Goal: Task Accomplishment & Management: Use online tool/utility

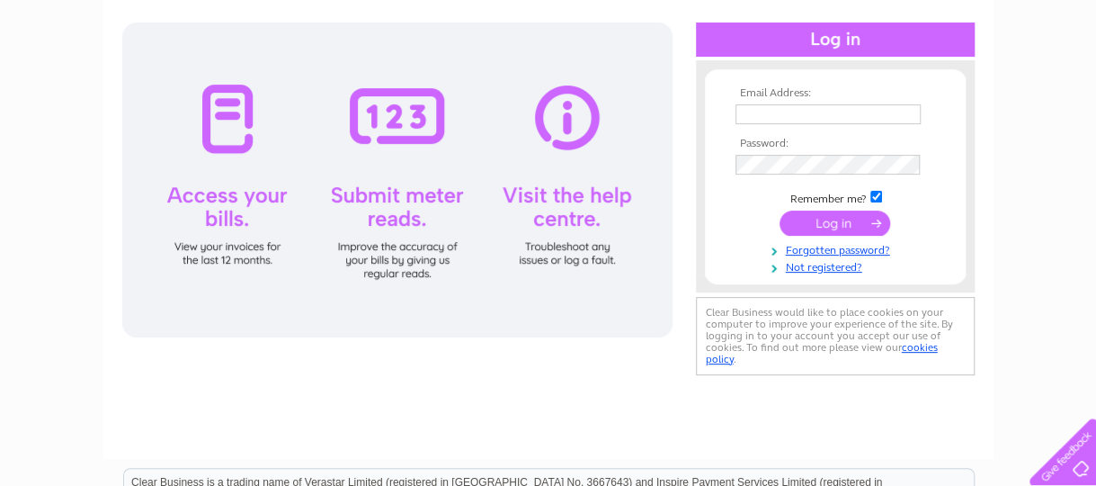
scroll to position [90, 0]
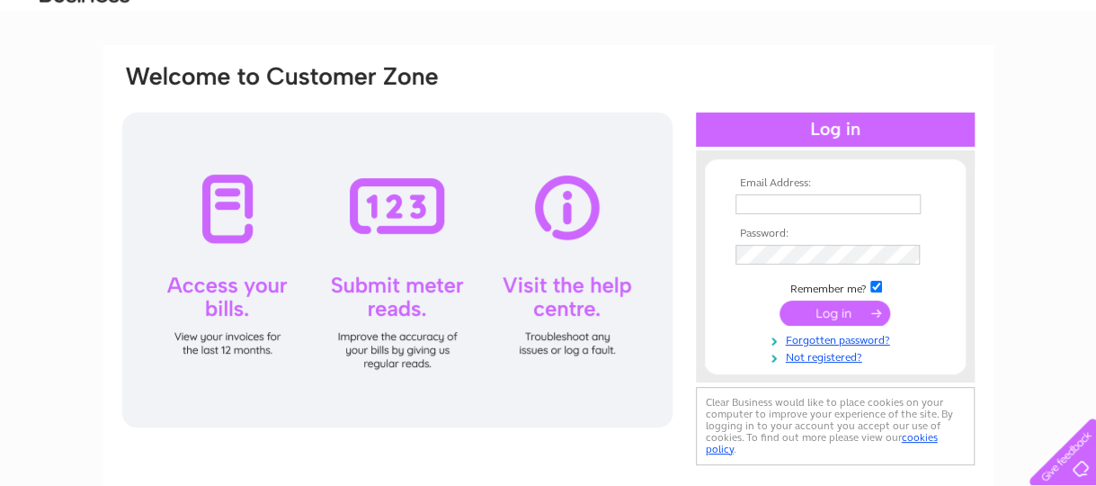
type input "robinschippy@gmail.com"
click at [843, 305] on input "submit" at bounding box center [835, 312] width 111 height 25
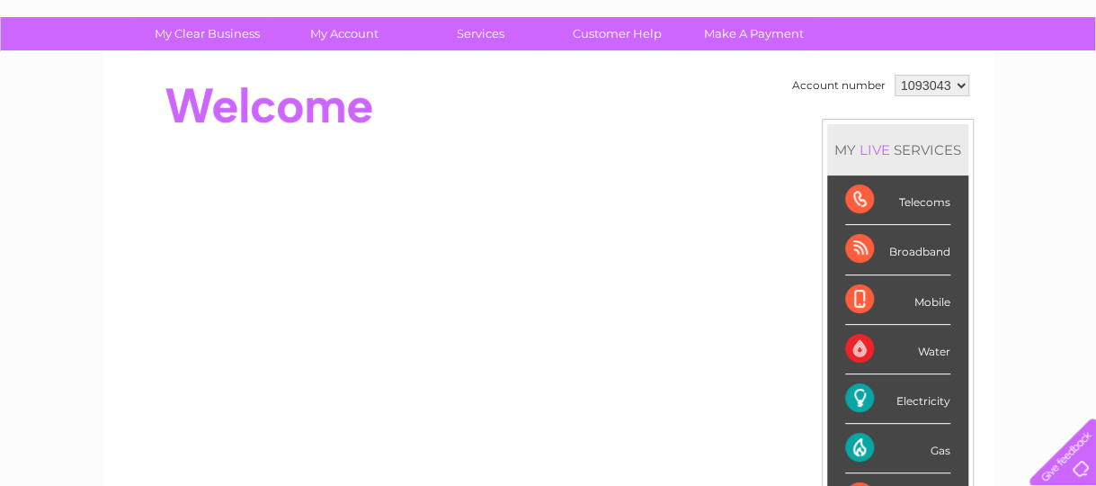
scroll to position [90, 0]
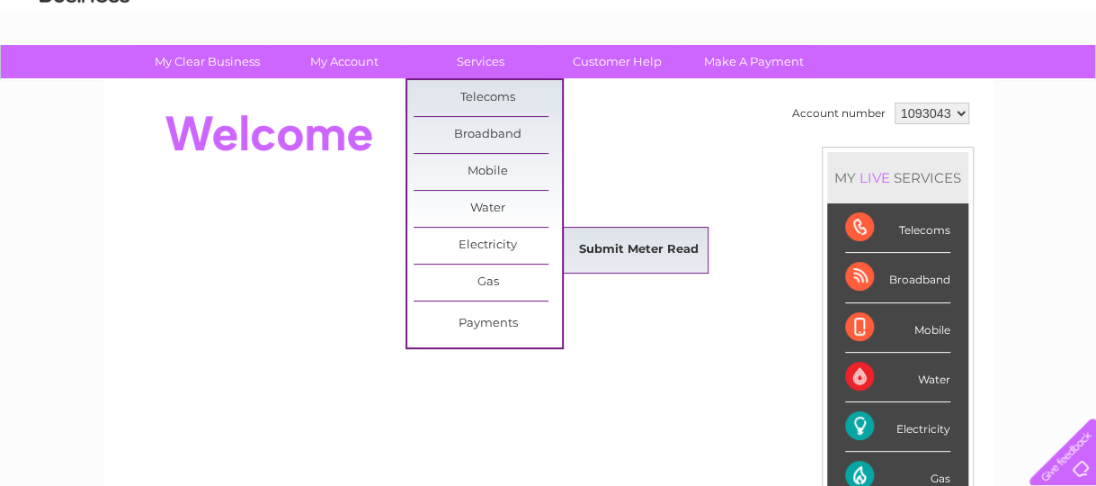
click at [606, 246] on link "Submit Meter Read" at bounding box center [639, 250] width 148 height 36
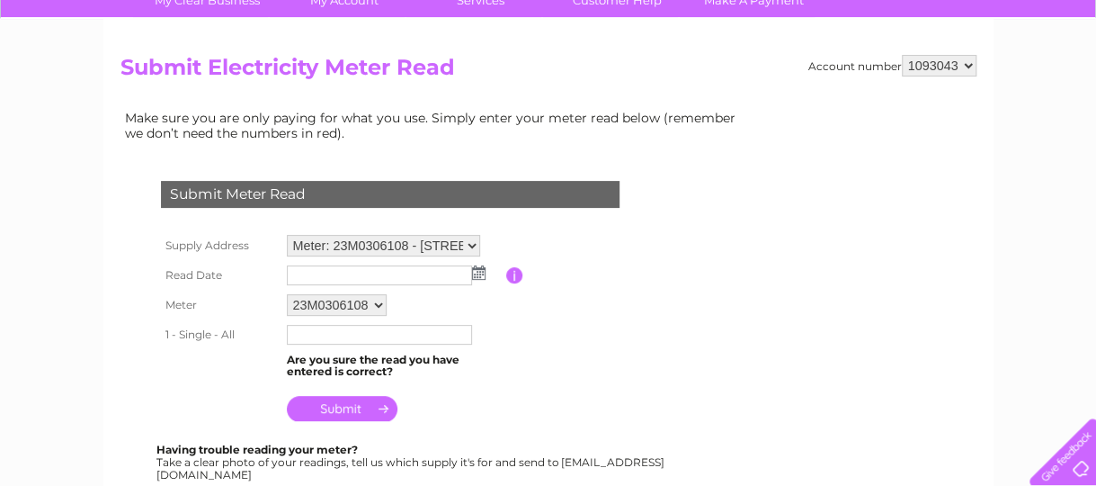
scroll to position [180, 0]
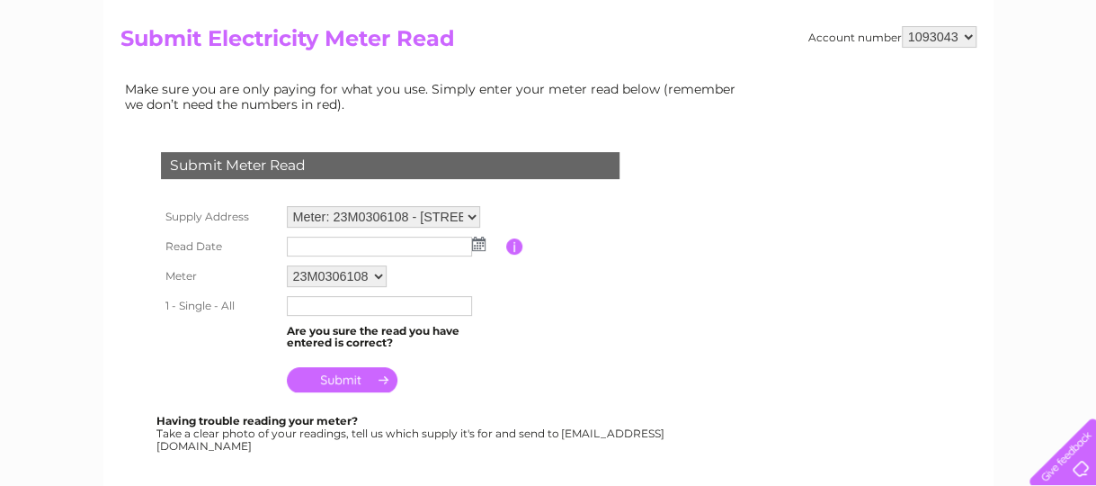
click at [478, 242] on img at bounding box center [478, 243] width 13 height 14
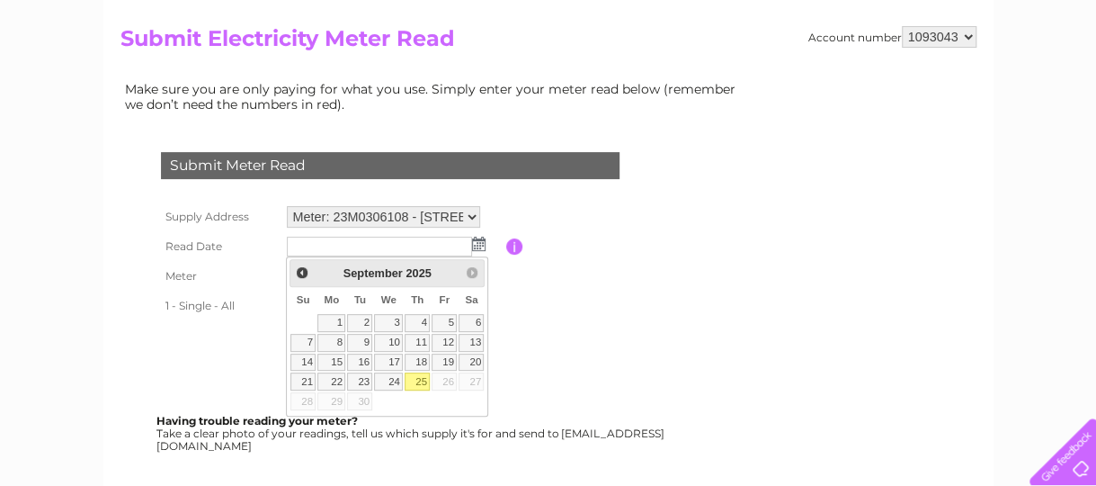
click at [419, 372] on link "25" at bounding box center [417, 381] width 25 height 18
type input "2025/09/25"
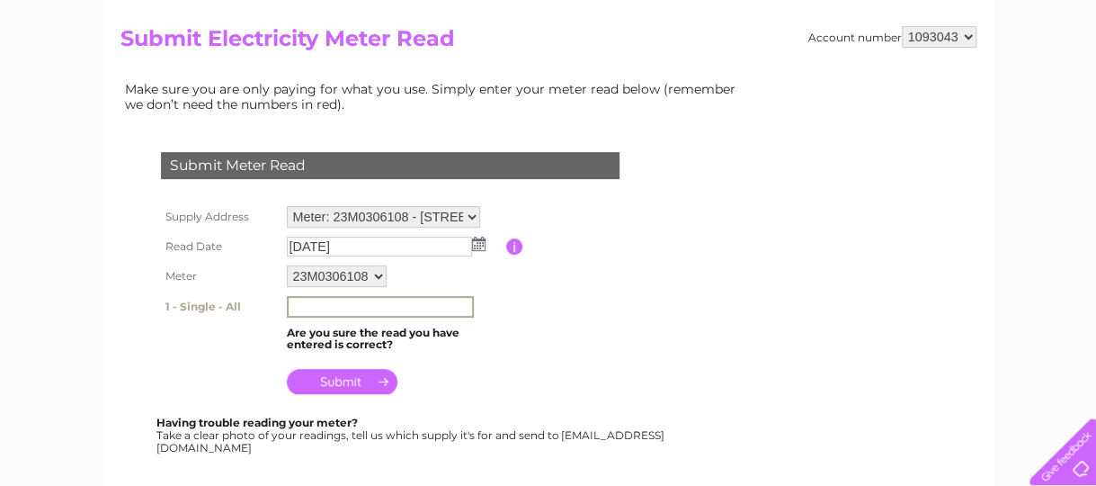
click at [305, 301] on input "text" at bounding box center [380, 307] width 187 height 22
type input "0"
type input "01739"
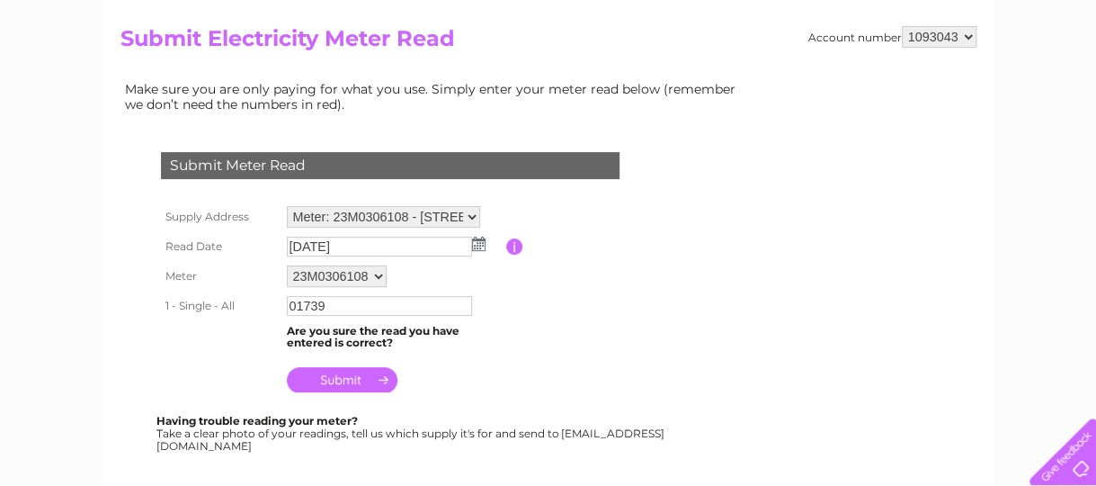
click at [352, 375] on input "submit" at bounding box center [342, 379] width 111 height 25
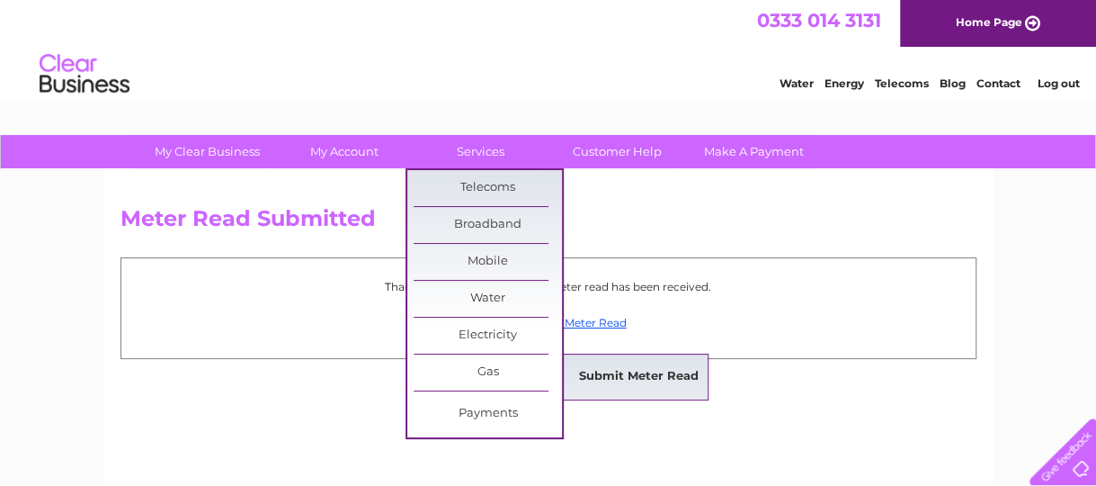
click at [603, 371] on link "Submit Meter Read" at bounding box center [639, 377] width 148 height 36
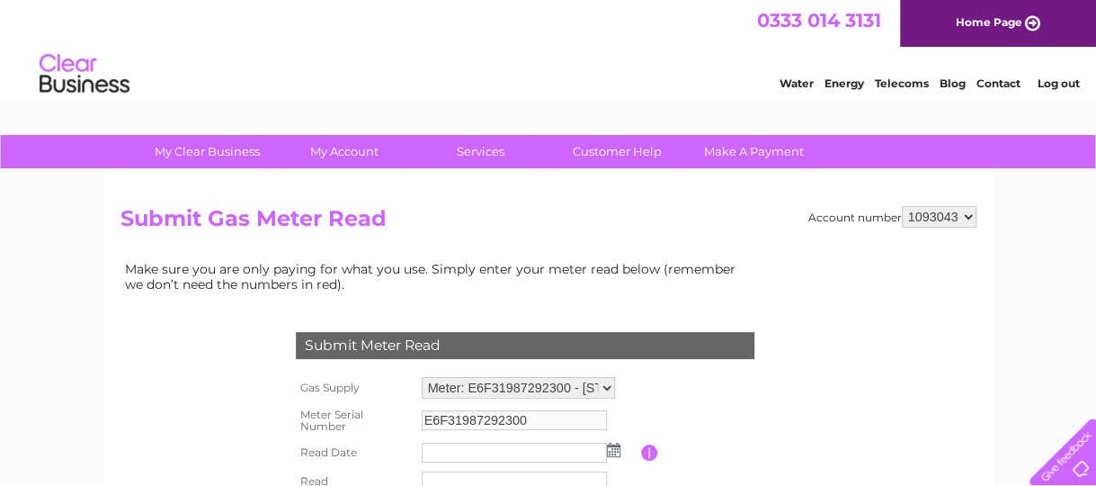
scroll to position [180, 0]
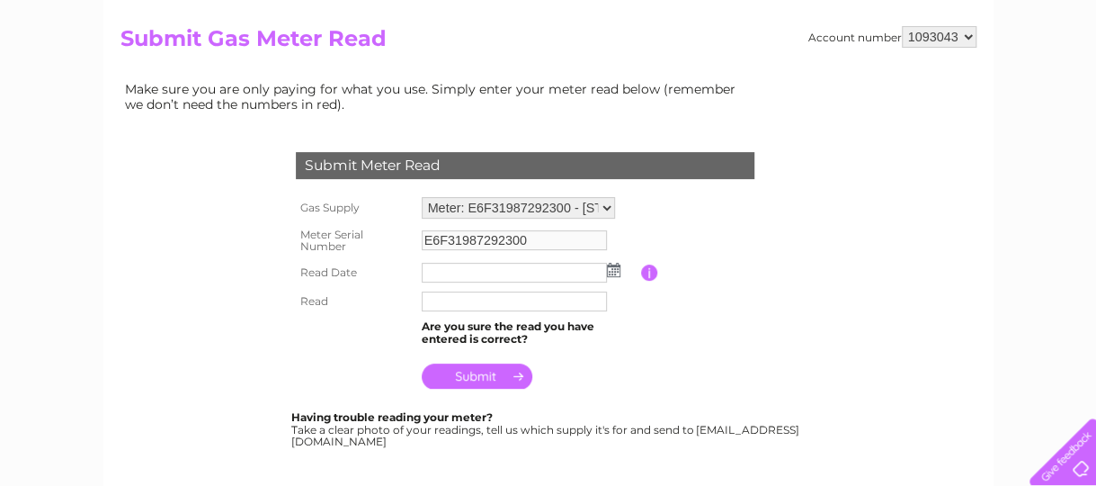
click at [613, 271] on img at bounding box center [613, 270] width 13 height 14
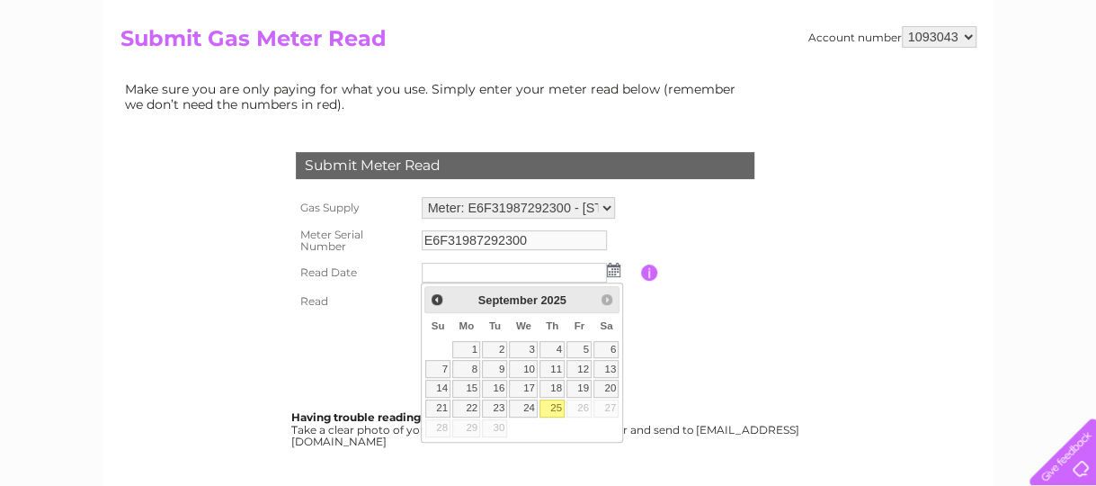
click at [553, 402] on link "25" at bounding box center [551, 408] width 25 height 18
type input "[DATE]"
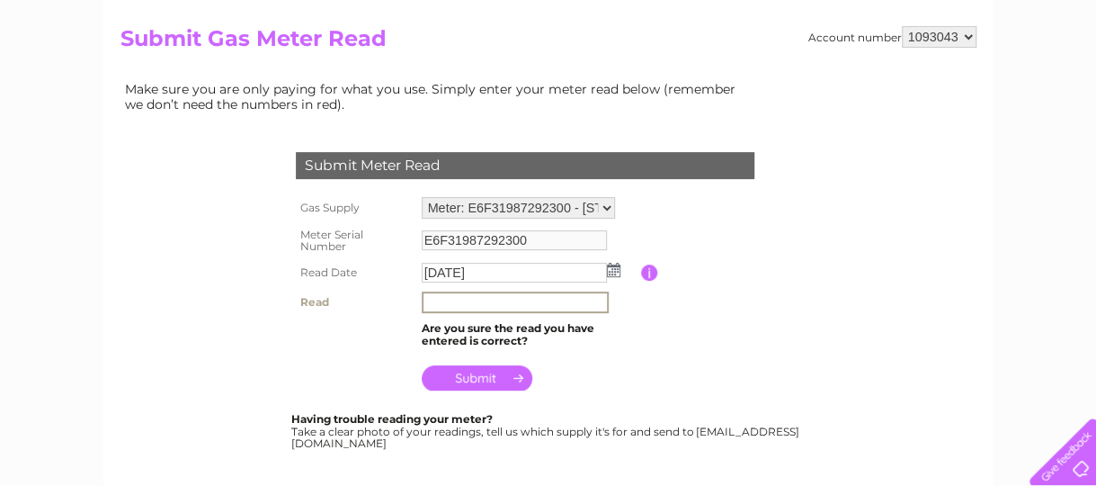
click at [434, 302] on input "text" at bounding box center [515, 302] width 187 height 22
type input "00488"
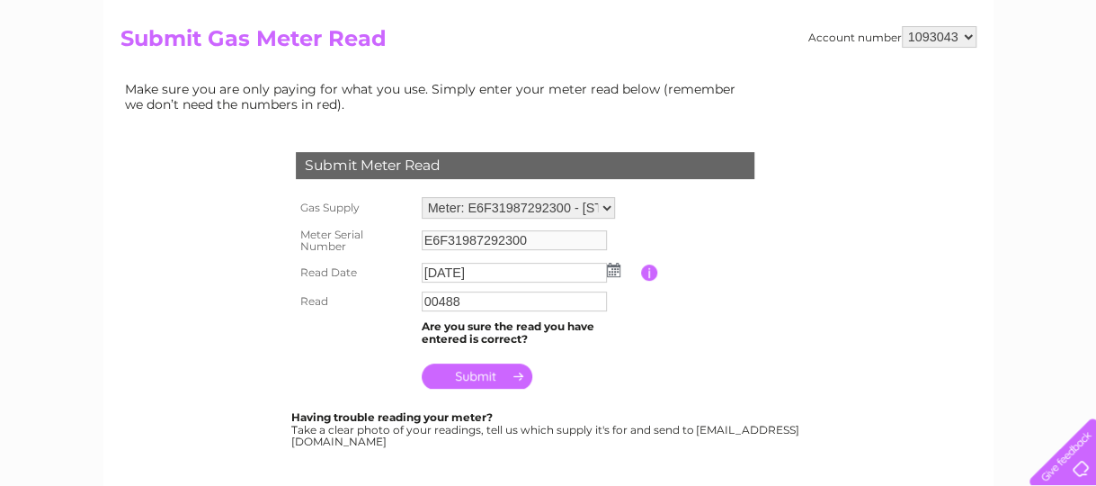
click at [482, 375] on input "submit" at bounding box center [477, 375] width 111 height 25
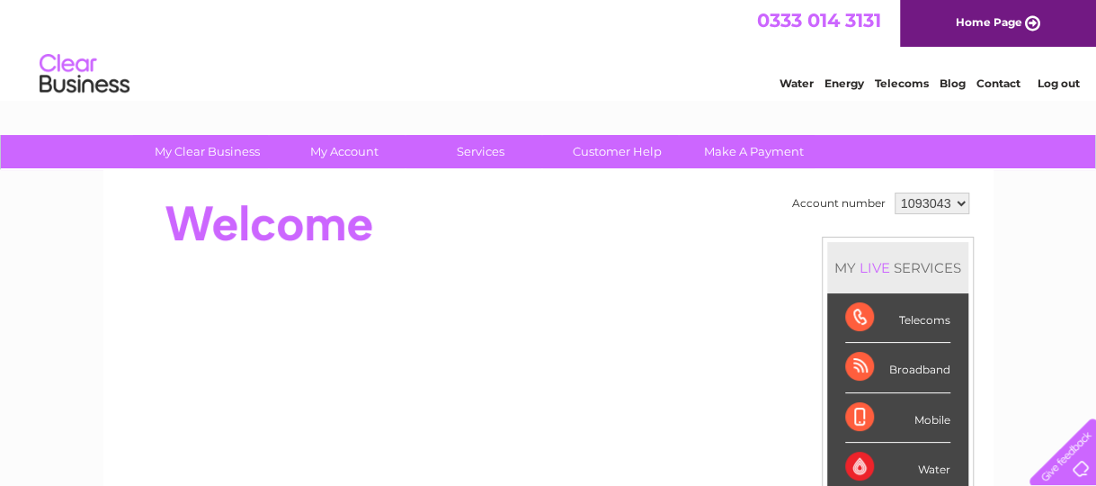
scroll to position [90, 0]
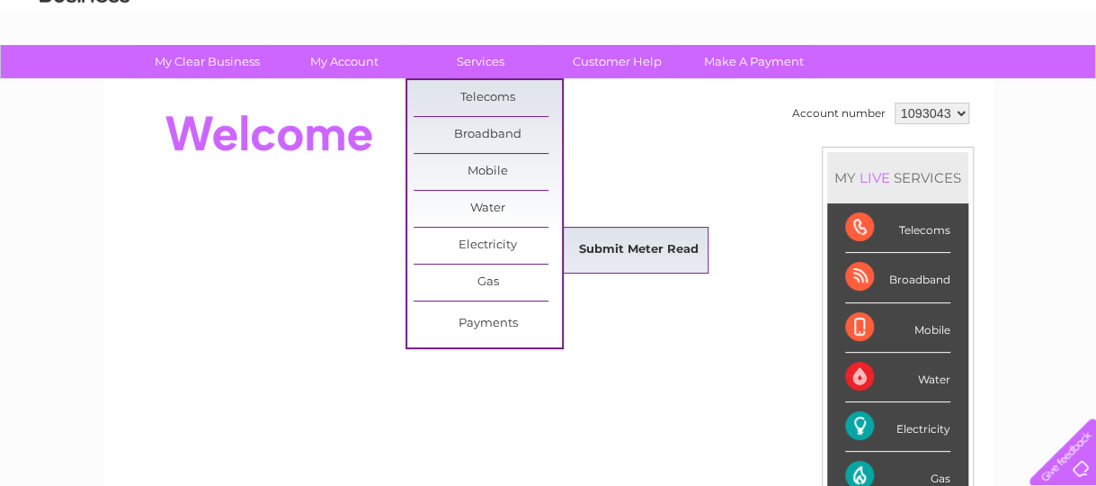
click at [648, 245] on link "Submit Meter Read" at bounding box center [639, 250] width 148 height 36
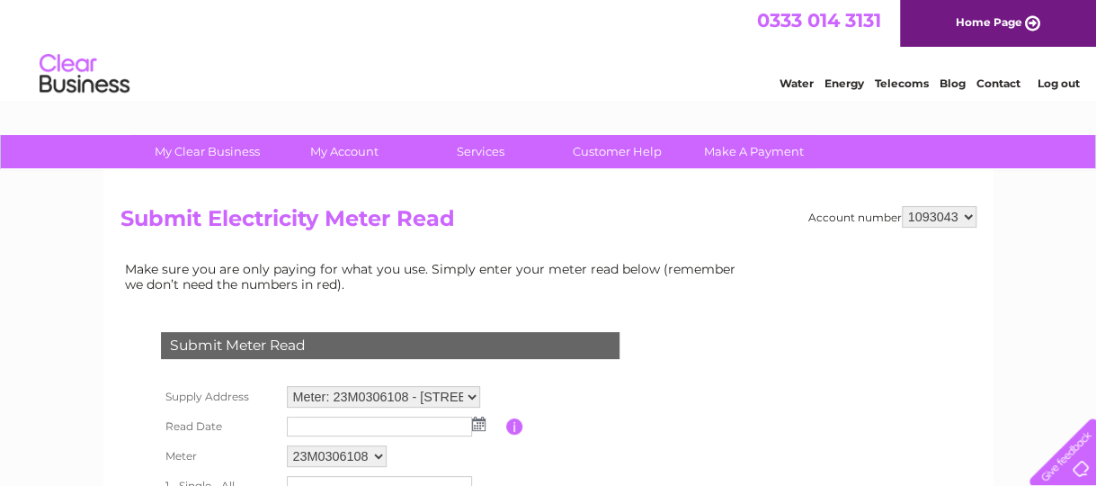
click at [967, 217] on select "1093043 1094237 1115582" at bounding box center [939, 217] width 75 height 22
select select "1094237"
click at [902, 206] on select "1093043 1094237 1115582" at bounding box center [939, 217] width 75 height 22
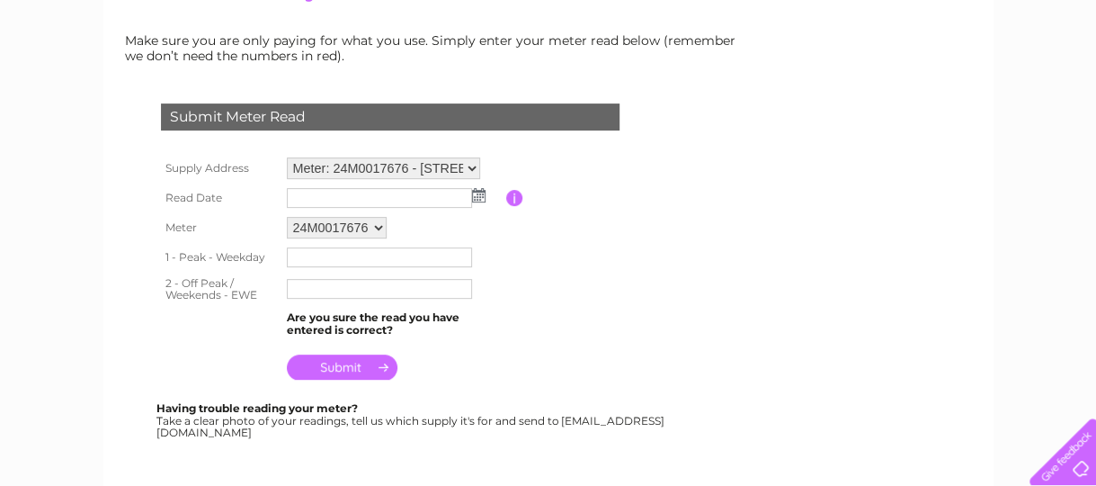
scroll to position [270, 0]
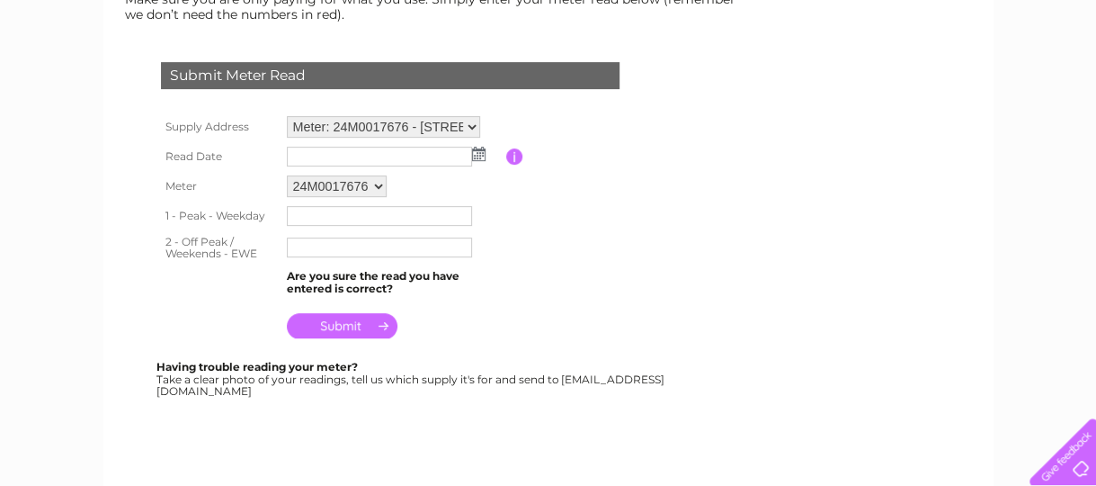
click at [476, 152] on img at bounding box center [478, 154] width 13 height 14
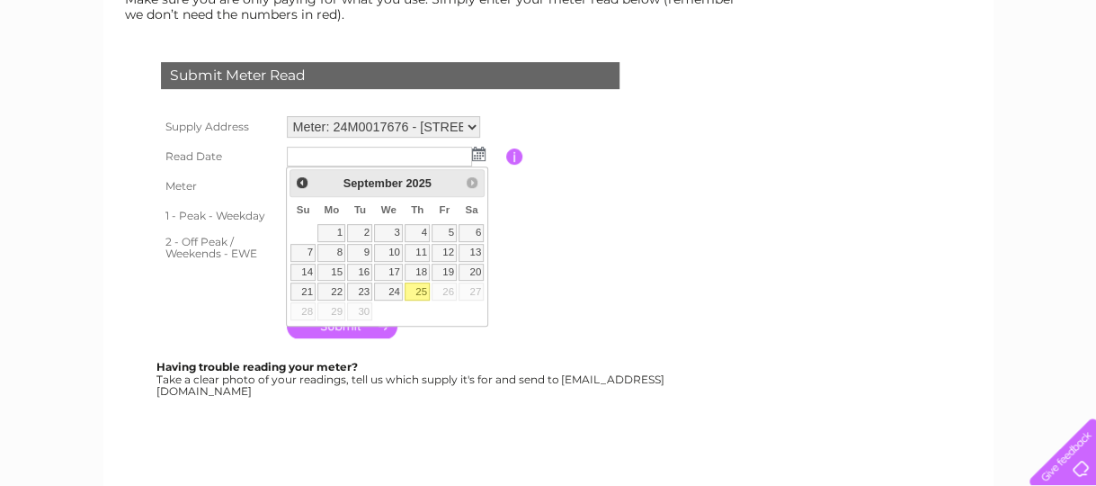
click at [421, 291] on link "25" at bounding box center [417, 291] width 25 height 18
type input "2025/09/25"
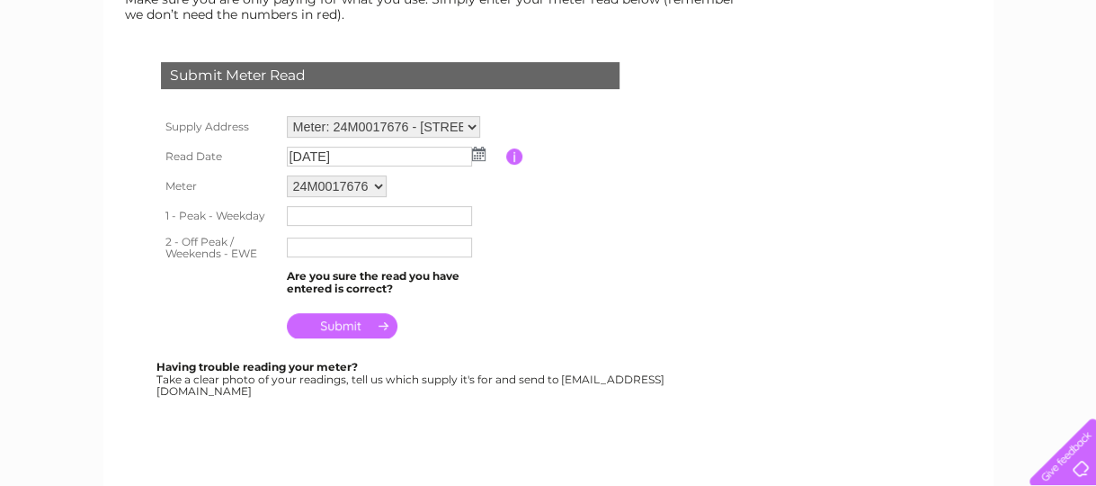
click at [339, 325] on input "submit" at bounding box center [342, 325] width 111 height 25
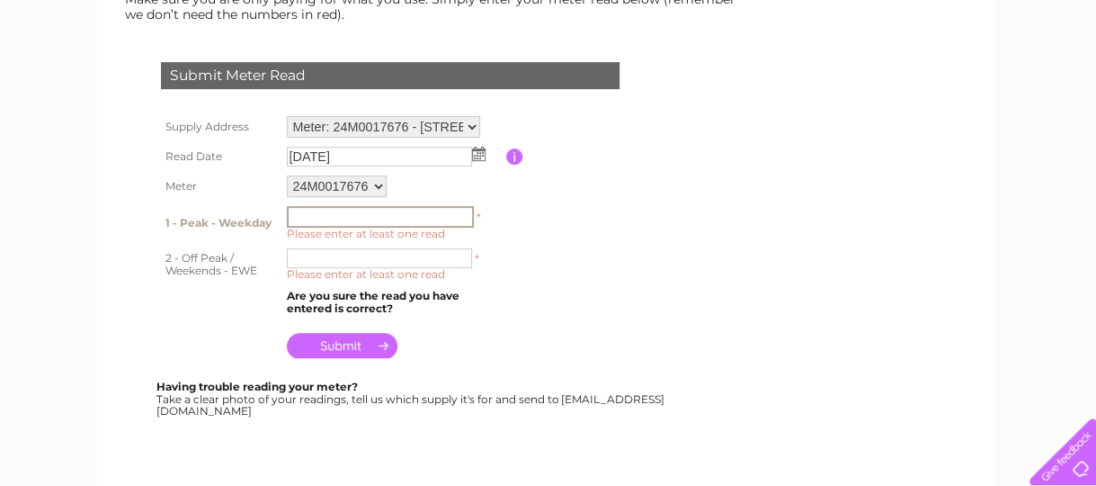
click at [299, 212] on input "text" at bounding box center [380, 217] width 187 height 22
type input "00931"
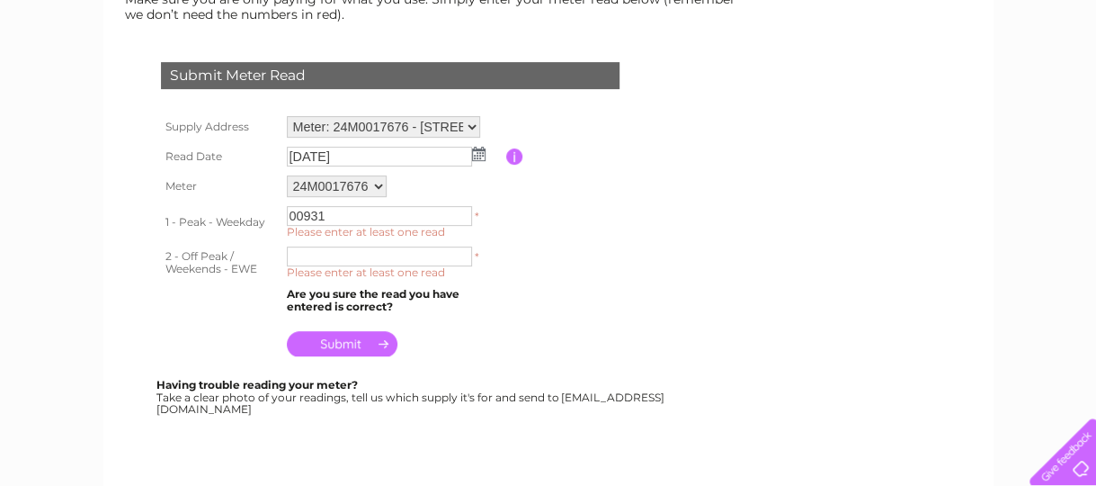
click at [356, 345] on input "submit" at bounding box center [342, 343] width 111 height 25
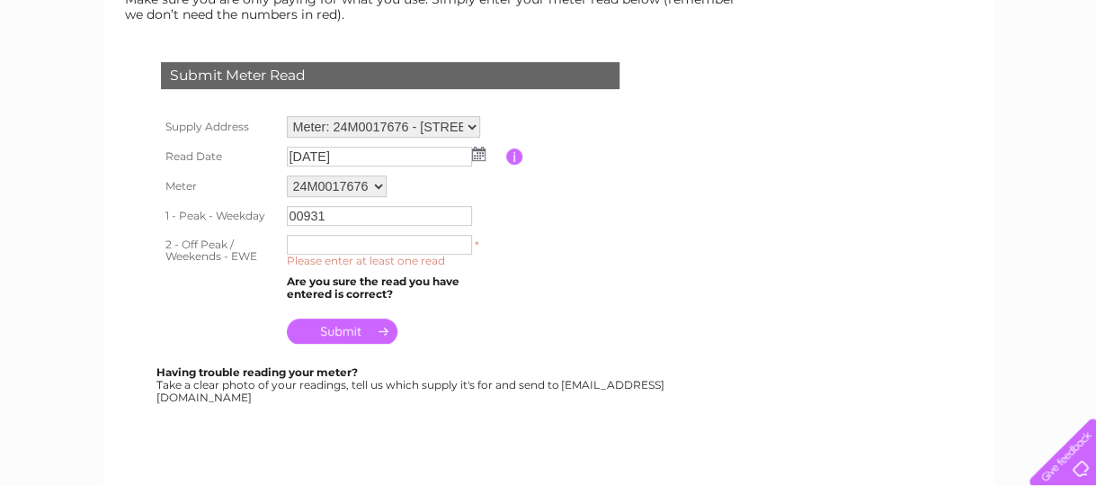
click at [346, 329] on input "submit" at bounding box center [342, 330] width 111 height 25
click at [337, 327] on input "submit" at bounding box center [342, 330] width 111 height 25
click at [338, 326] on input "submit" at bounding box center [342, 330] width 111 height 25
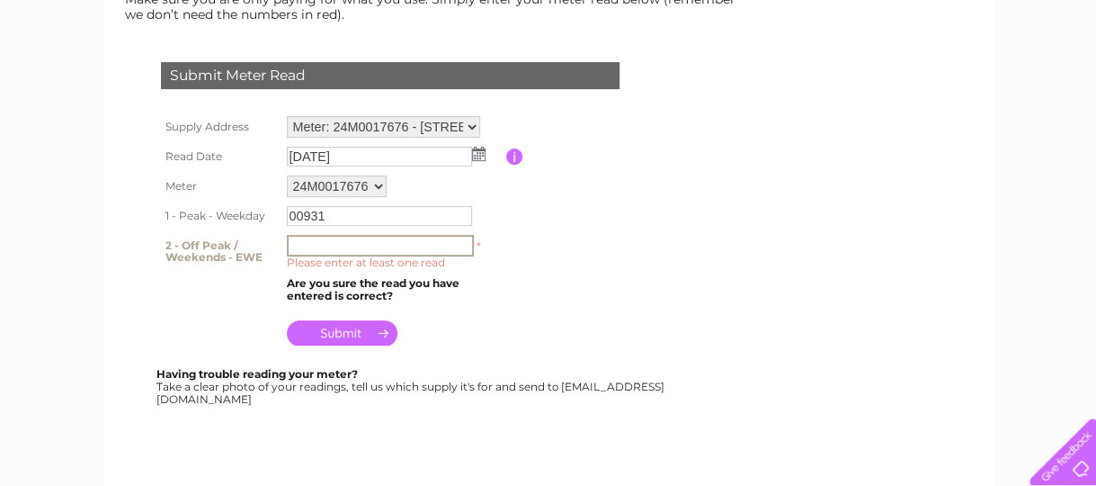
click at [299, 245] on input "text" at bounding box center [380, 246] width 187 height 22
type input "00931"
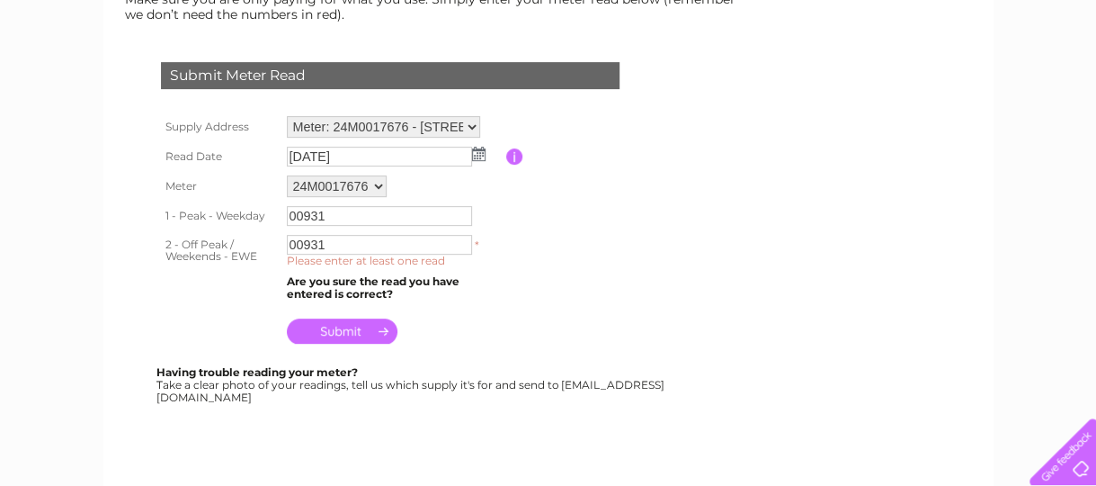
click at [342, 332] on input "submit" at bounding box center [342, 330] width 111 height 25
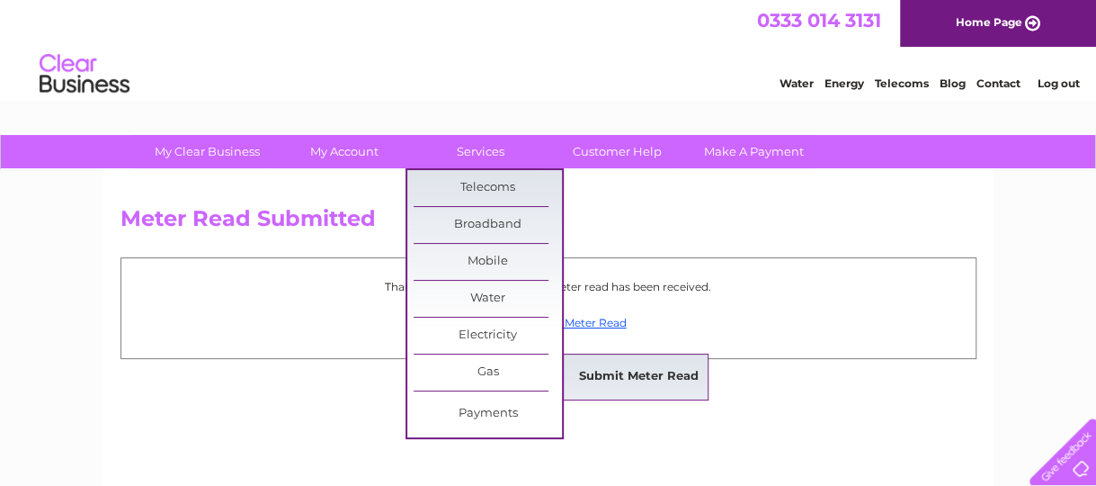
click at [633, 370] on link "Submit Meter Read" at bounding box center [639, 377] width 148 height 36
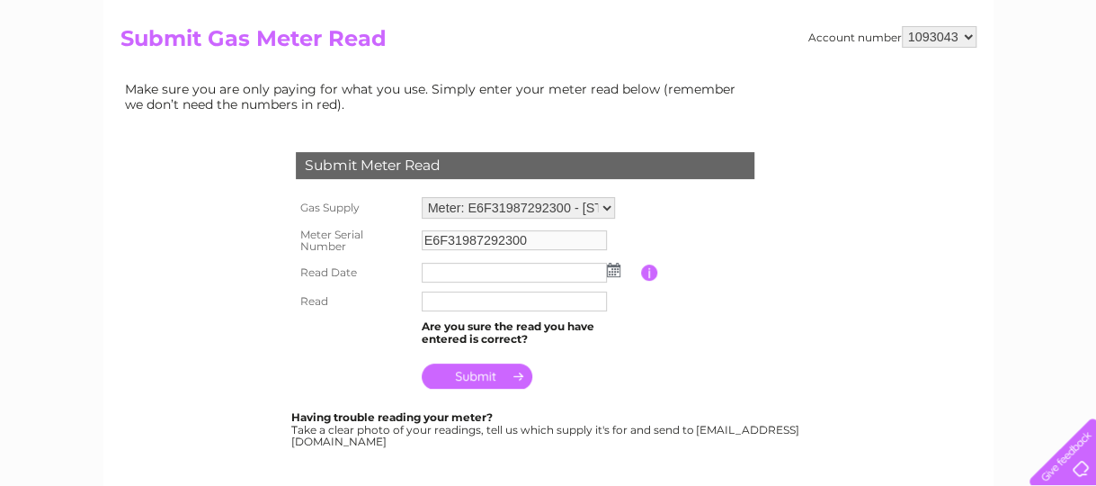
scroll to position [90, 0]
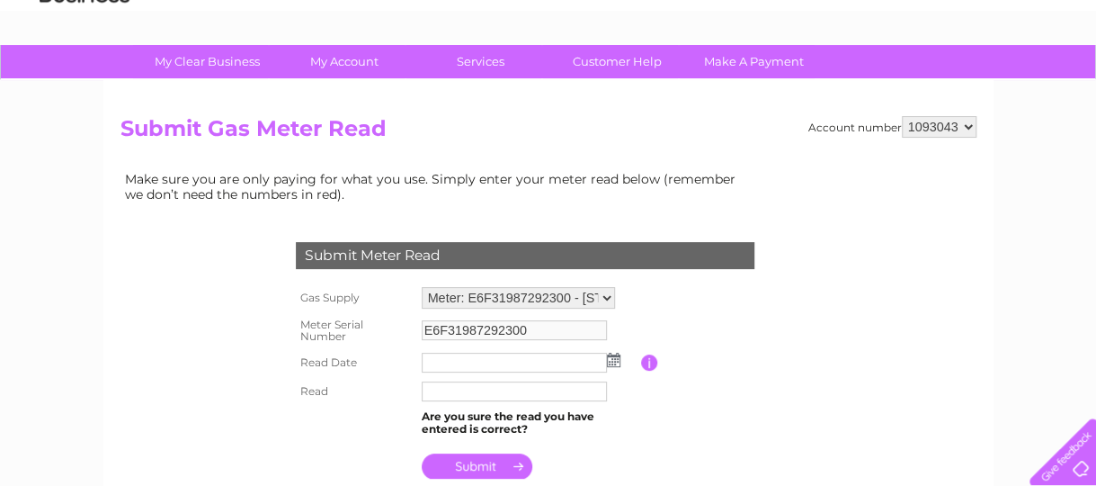
drag, startPoint x: 971, startPoint y: 120, endPoint x: 968, endPoint y: 138, distance: 18.2
click at [971, 124] on select "1093043 1094237 1115582" at bounding box center [939, 127] width 75 height 22
select select "1094237"
click at [902, 116] on select "1093043 1094237 1115582" at bounding box center [939, 127] width 75 height 22
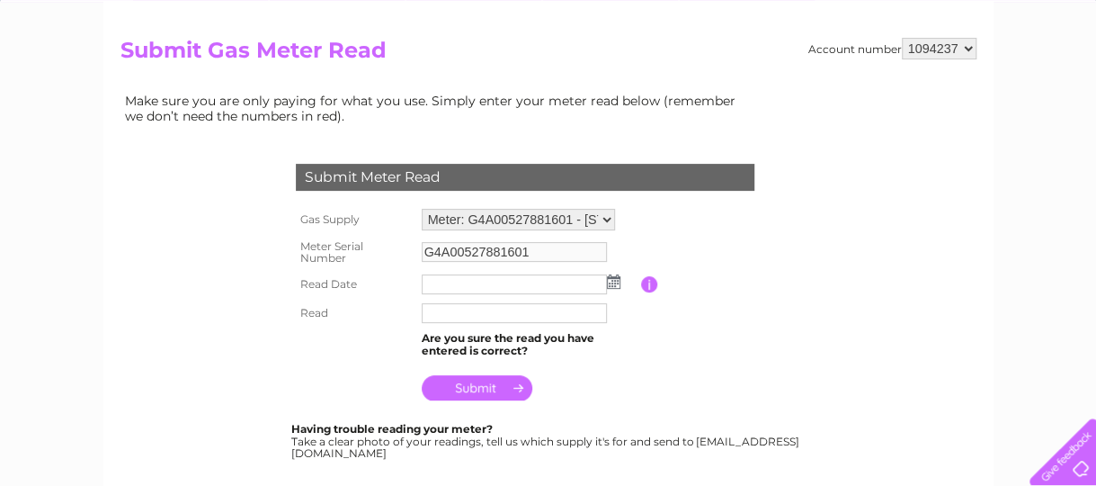
scroll to position [180, 0]
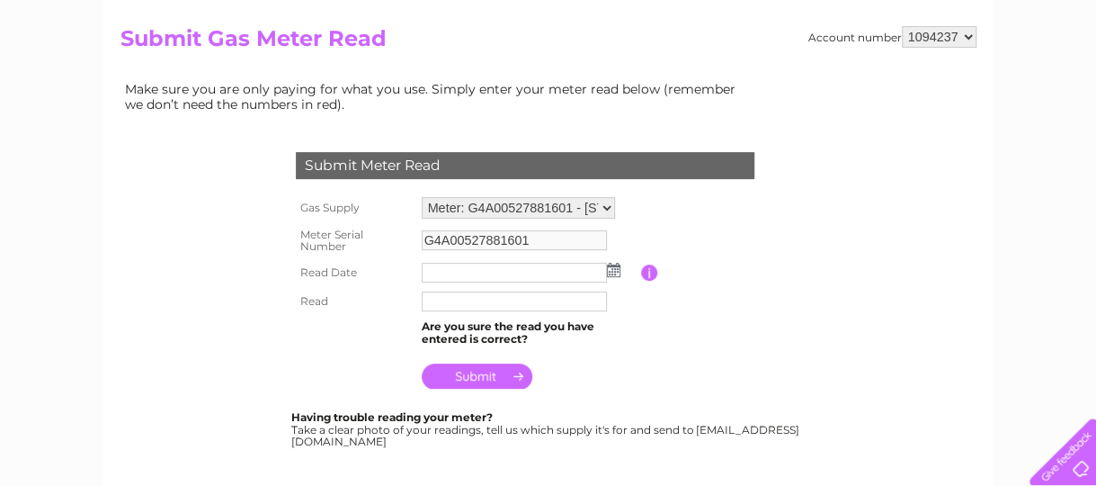
click at [611, 265] on img at bounding box center [613, 270] width 13 height 14
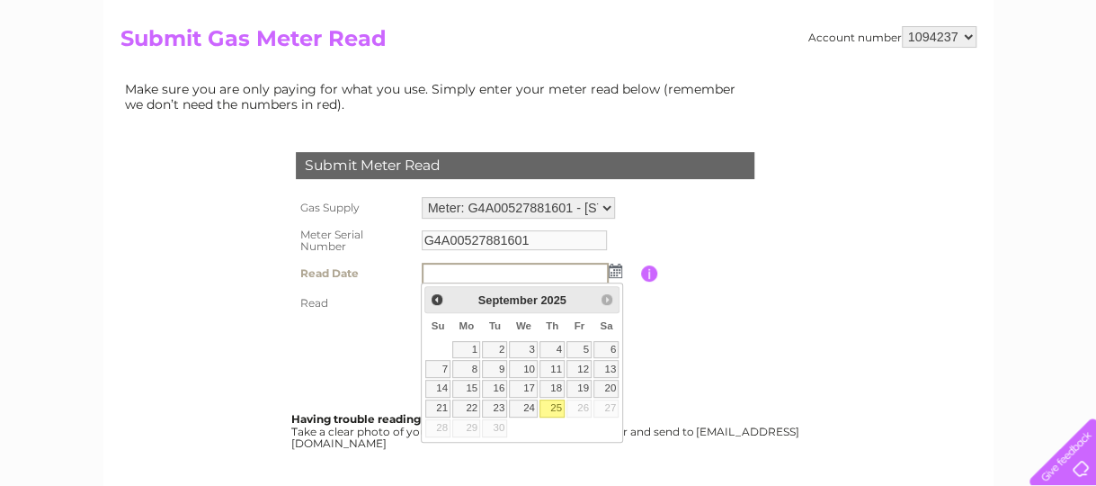
click at [441, 272] on input "text" at bounding box center [515, 274] width 187 height 22
click at [556, 403] on link "25" at bounding box center [551, 408] width 25 height 18
type input "2025/09/25"
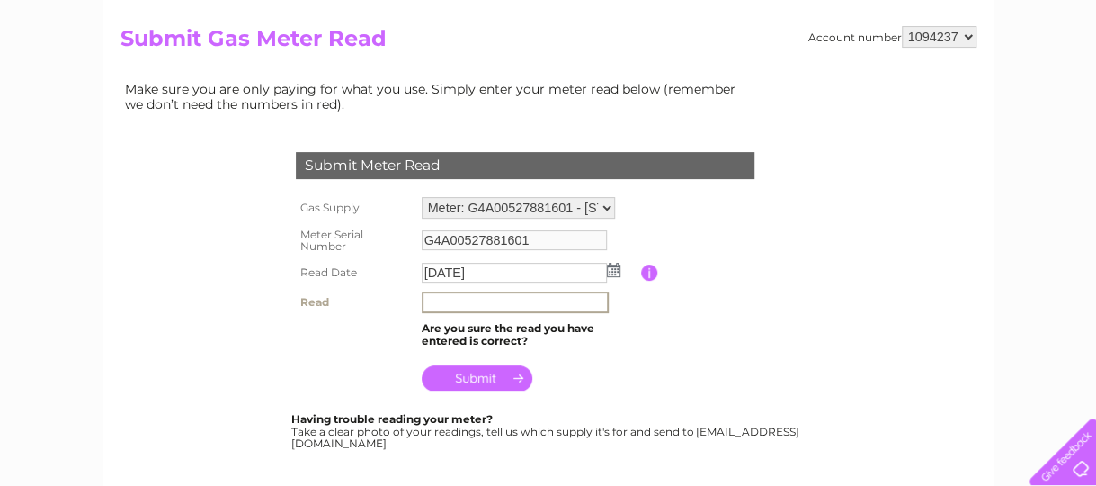
click at [441, 300] on input "text" at bounding box center [515, 302] width 187 height 22
type input "42880"
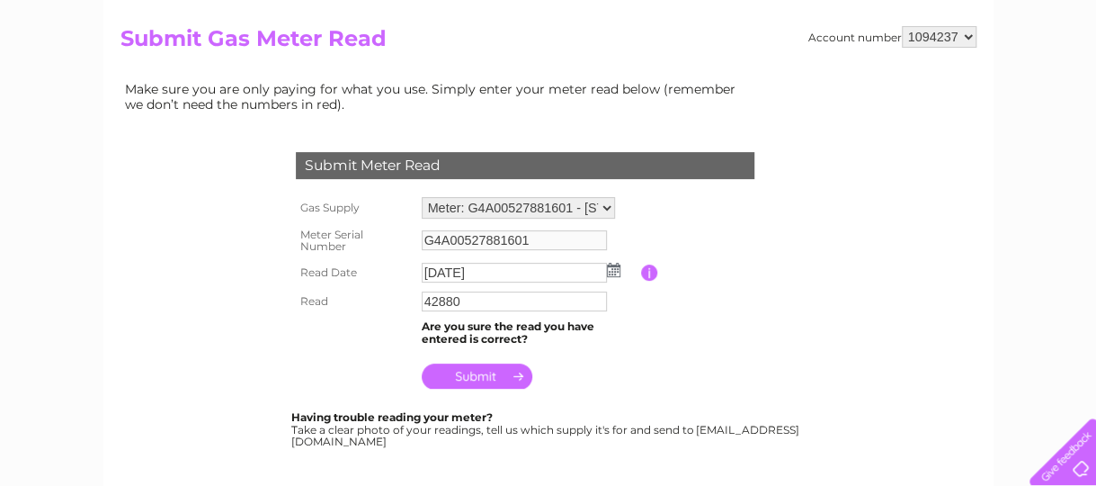
click at [473, 377] on input "submit" at bounding box center [477, 375] width 111 height 25
